Goal: Communication & Community: Answer question/provide support

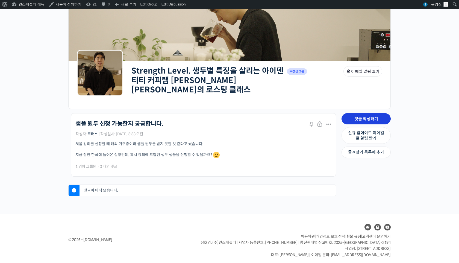
click at [360, 114] on link "댓글 작성하기" at bounding box center [366, 118] width 49 height 11
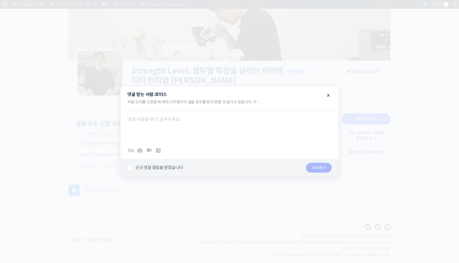
click at [303, 133] on div at bounding box center [229, 126] width 218 height 33
click at [260, 139] on div at bounding box center [229, 126] width 218 height 33
click at [170, 165] on label "신규 댓글 알림을 받겠습니다" at bounding box center [154, 167] width 55 height 5
click at [131, 165] on input "신규 댓글 알림을 받겠습니다" at bounding box center [129, 166] width 4 height 4
checkbox input "true"
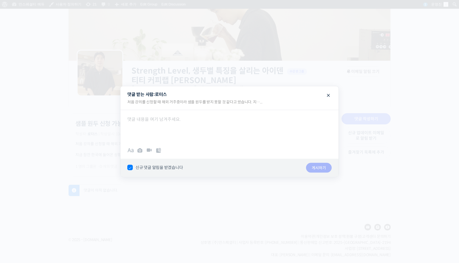
click at [172, 153] on div "B I • 1. “ # 0101 ✓ ×" at bounding box center [229, 150] width 218 height 16
click at [158, 130] on div at bounding box center [229, 126] width 218 height 33
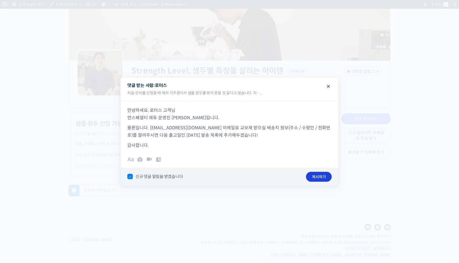
click at [327, 177] on button "게시하기" at bounding box center [319, 177] width 26 height 10
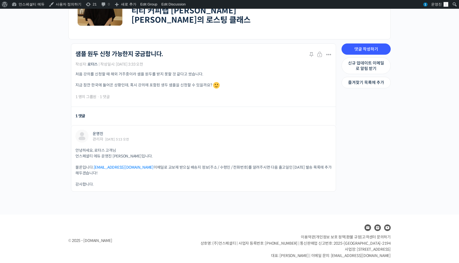
scroll to position [105, 0]
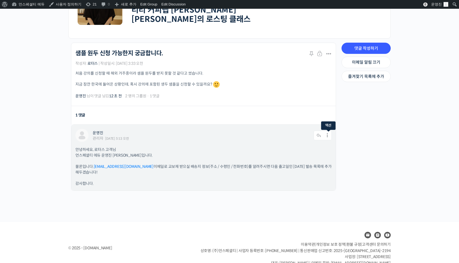
click at [326, 131] on icon at bounding box center [327, 136] width 8 height 10
click at [317, 148] on link "수정하기" at bounding box center [313, 150] width 42 height 10
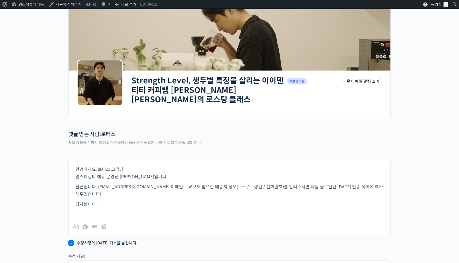
scroll to position [28, 0]
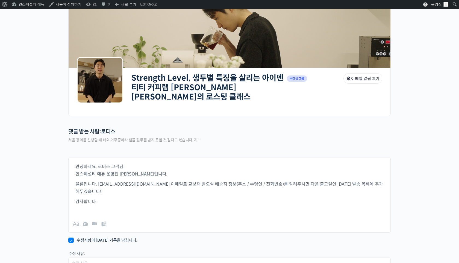
click at [316, 180] on p "물론입니다. [EMAIL_ADDRESS][DOMAIN_NAME] 이메일로 교보재 받으실 배송지 정보(주소 / 수령인 / 전화번호)를 알려주시면…" at bounding box center [229, 187] width 308 height 15
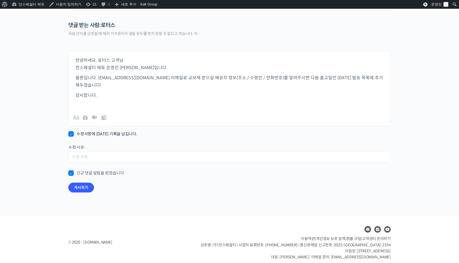
scroll to position [137, 0]
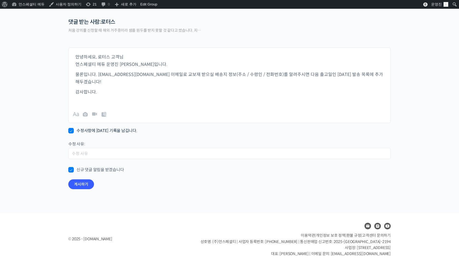
click at [116, 129] on label "수정사항에 대한 기록을 남깁니다." at bounding box center [102, 130] width 69 height 5
click at [72, 129] on input "수정사항에 대한 기록을 남깁니다." at bounding box center [70, 129] width 4 height 4
checkbox input "false"
click at [87, 183] on button "게시하기" at bounding box center [81, 184] width 26 height 10
